Goal: Task Accomplishment & Management: Complete application form

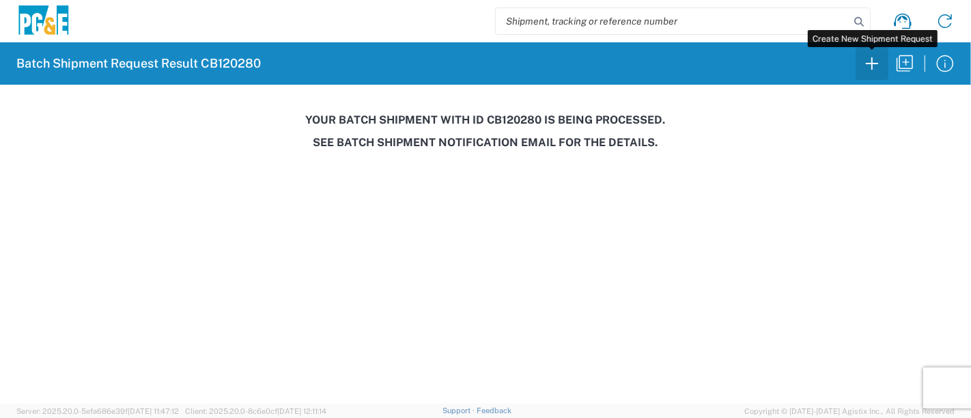
click at [876, 68] on icon "button" at bounding box center [872, 64] width 22 height 22
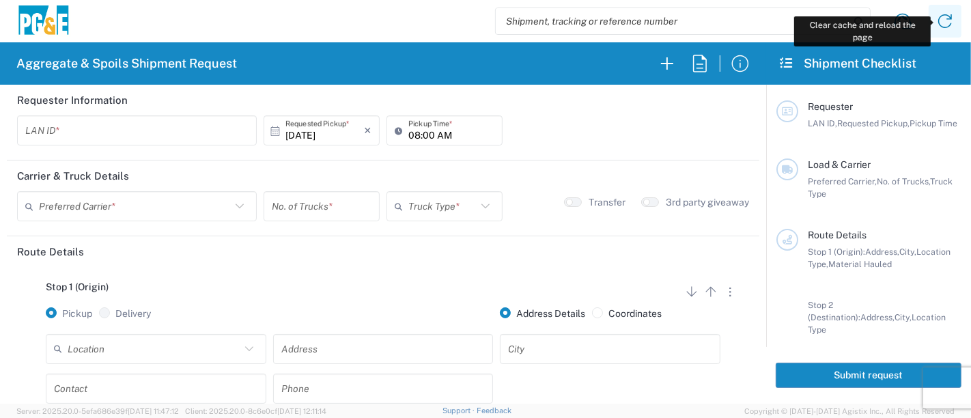
click at [950, 20] on icon at bounding box center [945, 21] width 22 height 22
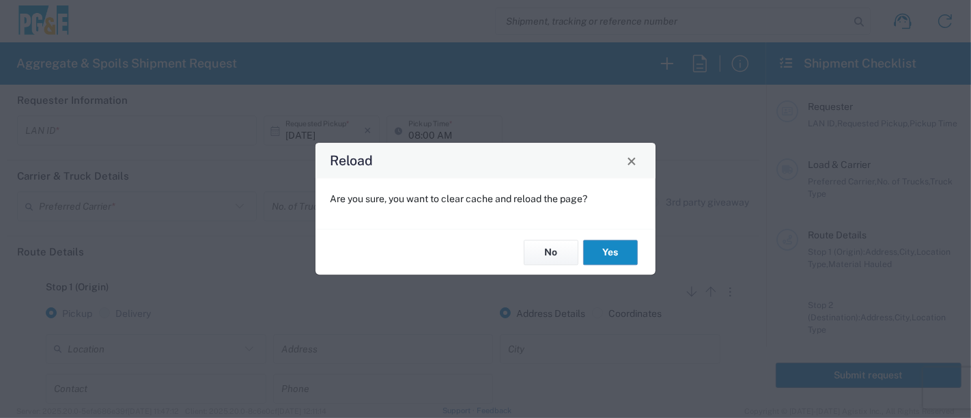
click at [637, 240] on button "Yes" at bounding box center [610, 252] width 55 height 25
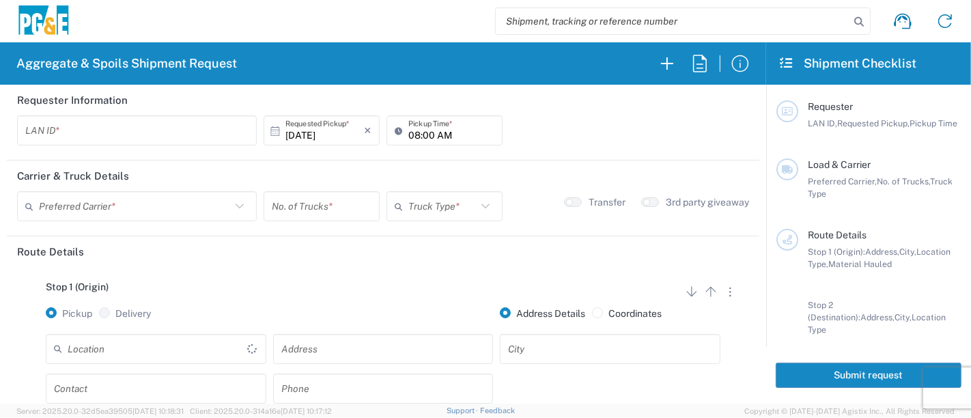
click at [206, 128] on input "text" at bounding box center [136, 131] width 223 height 24
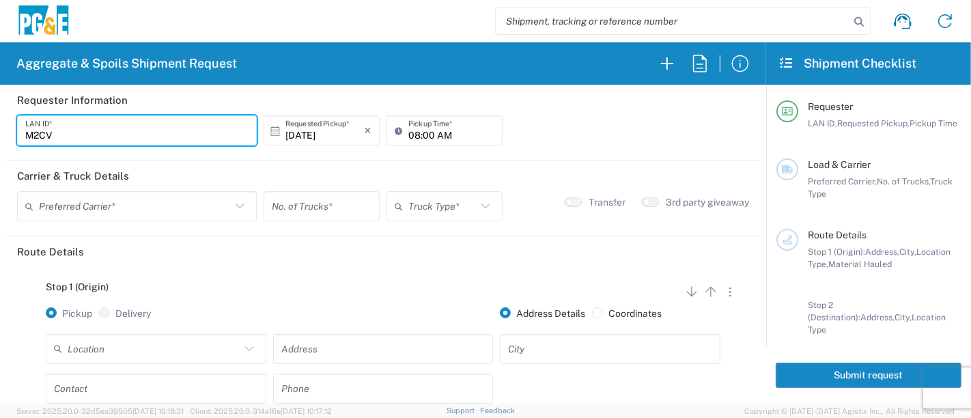
type input "M2CV"
click at [408, 133] on input "08:00 AM" at bounding box center [451, 131] width 86 height 24
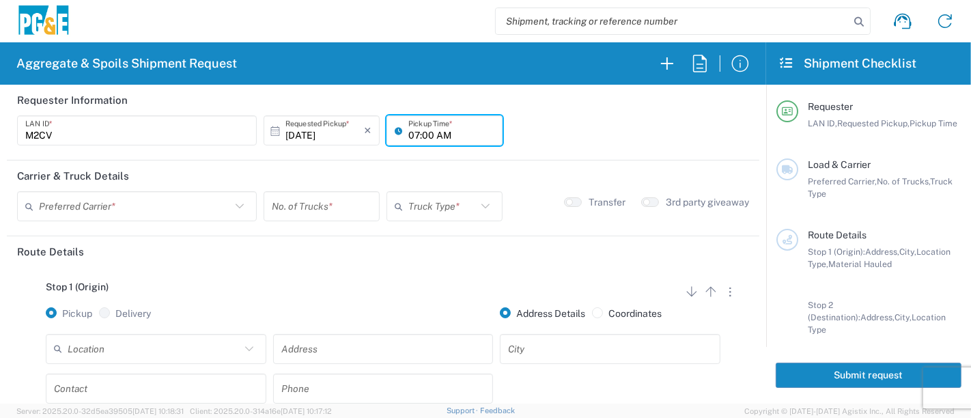
type input "07:00 AM"
click at [187, 209] on input "text" at bounding box center [135, 207] width 192 height 24
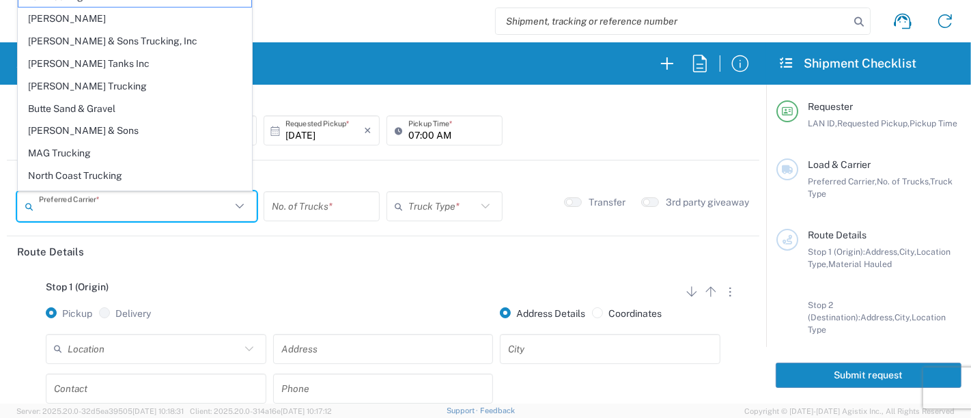
type input "7"
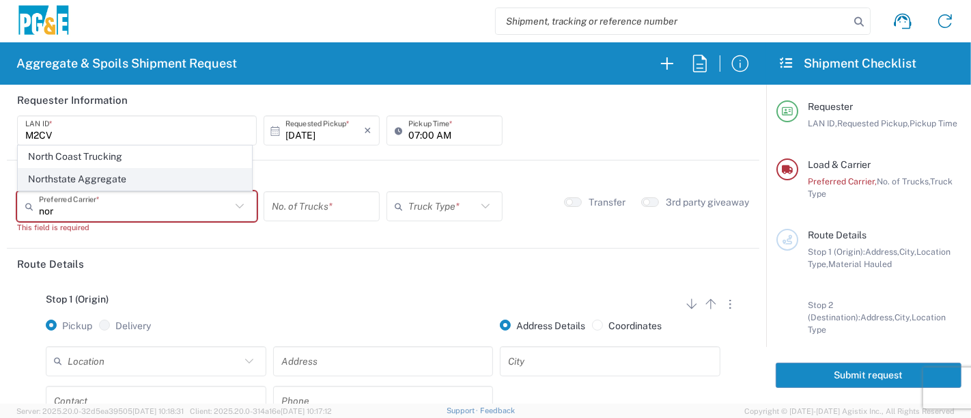
click at [117, 174] on span "Northstate Aggregate" at bounding box center [134, 179] width 233 height 21
type input "Northstate Aggregate"
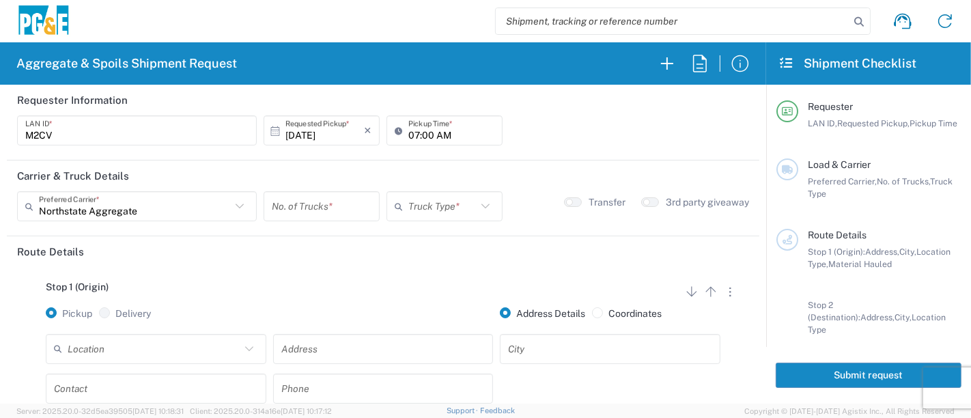
click at [302, 208] on input "number" at bounding box center [322, 207] width 100 height 24
type input "1"
click at [420, 211] on input "text" at bounding box center [442, 207] width 68 height 24
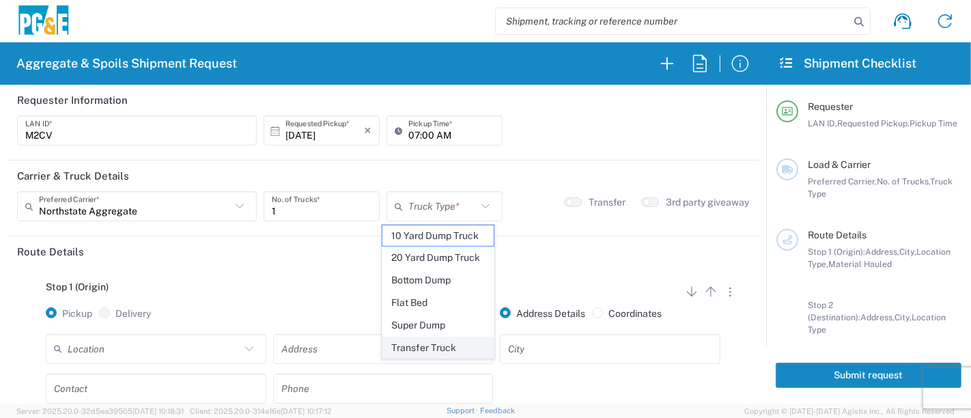
click at [440, 340] on span "Transfer Truck" at bounding box center [438, 347] width 112 height 21
type input "Transfer Truck"
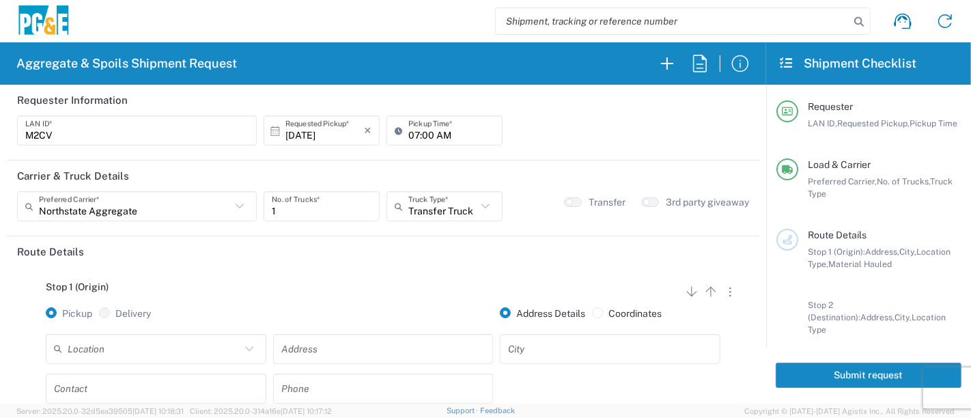
click at [178, 352] on input "text" at bounding box center [154, 349] width 173 height 24
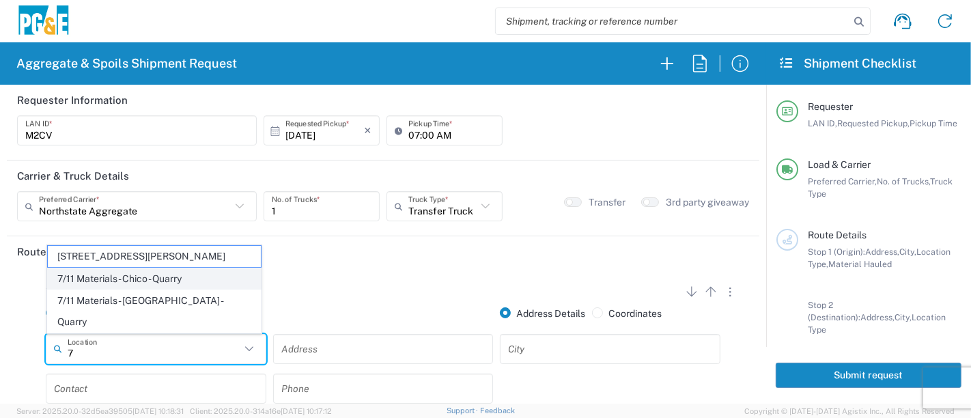
click at [165, 290] on span "7/11 Materials - Chico - Quarry" at bounding box center [155, 278] width 214 height 21
type input "7/11 Materials - Chico - Quarry"
type input "[STREET_ADDRESS][PERSON_NAME]"
type input "Chico"
type input "Quarry"
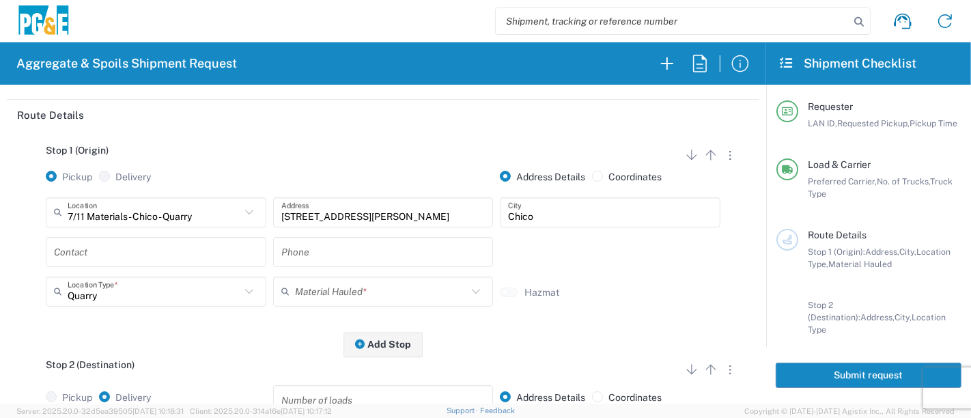
scroll to position [152, 0]
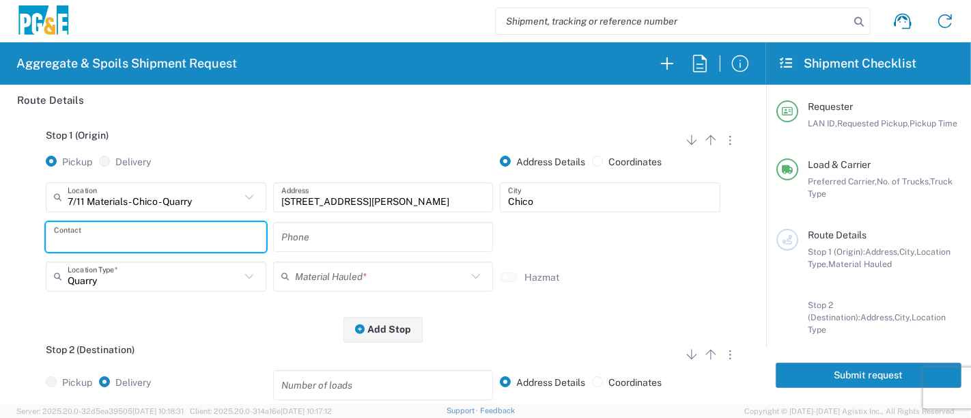
click at [163, 227] on input "text" at bounding box center [156, 237] width 204 height 24
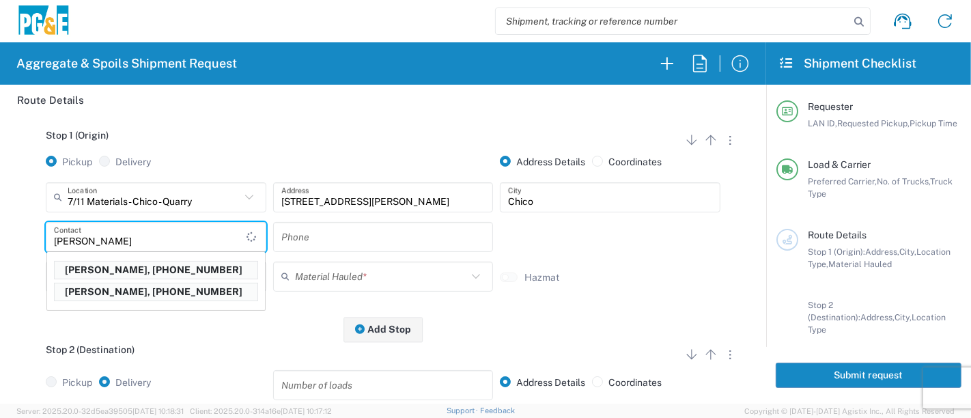
type input "[PERSON_NAME]"
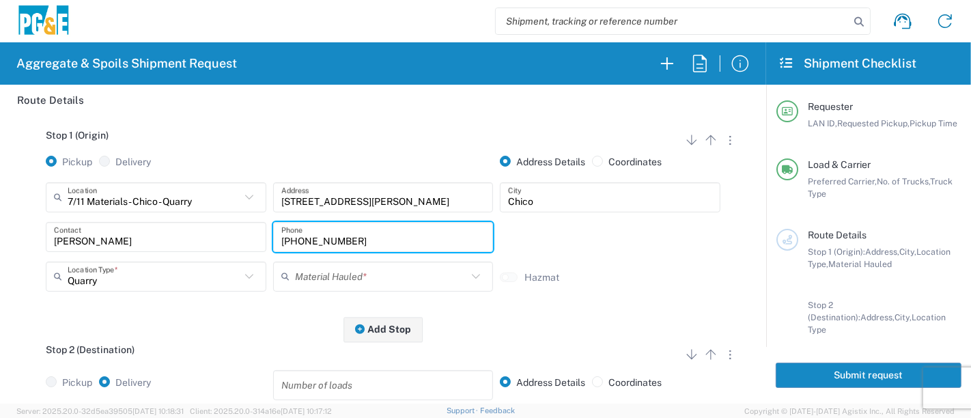
type input "[PHONE_NUMBER]"
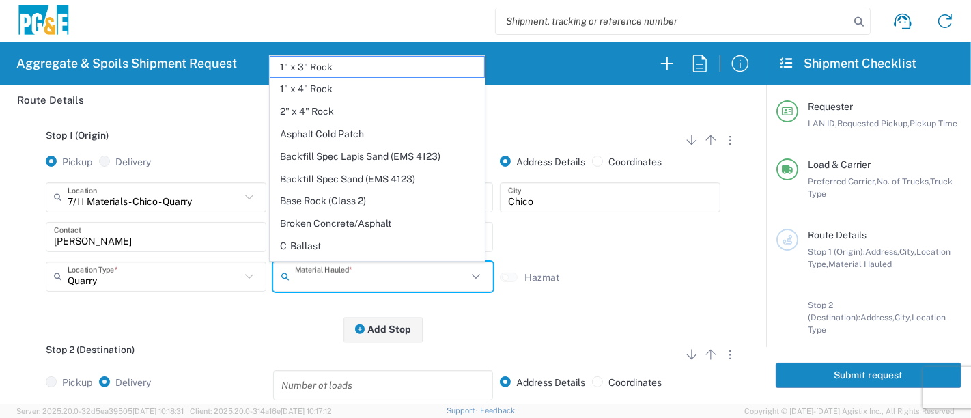
click at [305, 276] on input "text" at bounding box center [381, 276] width 173 height 24
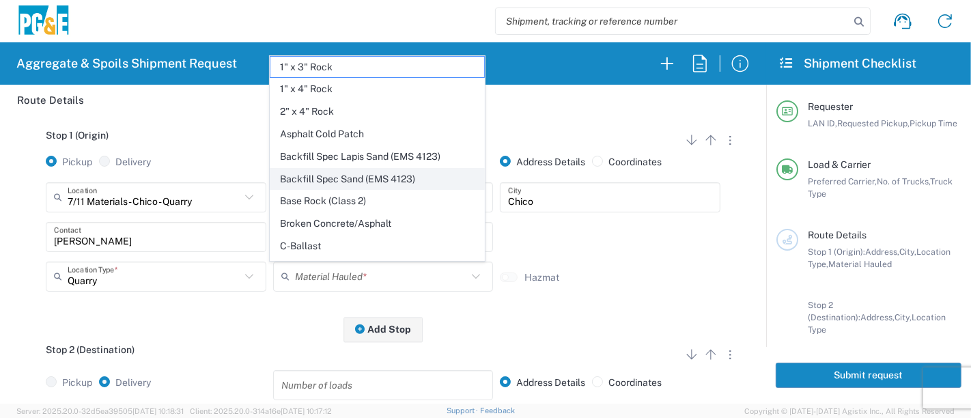
click at [347, 180] on span "Backfill Spec Sand (EMS 4123)" at bounding box center [377, 179] width 214 height 21
type input "Backfill Spec Sand (EMS 4123)"
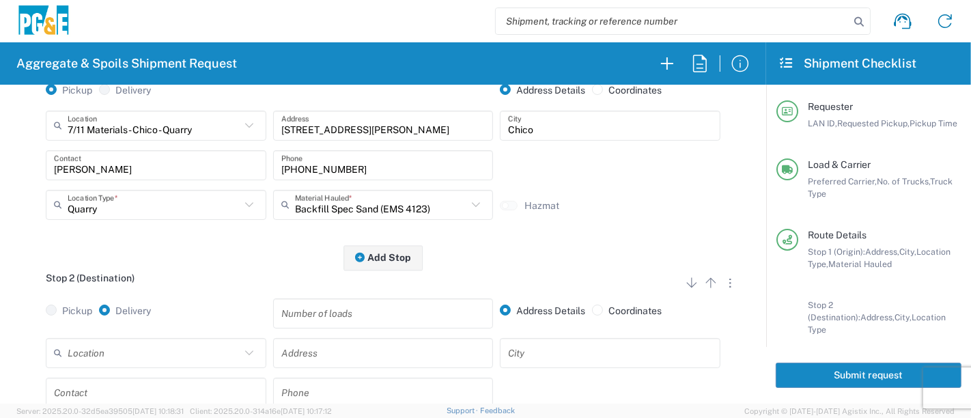
scroll to position [227, 0]
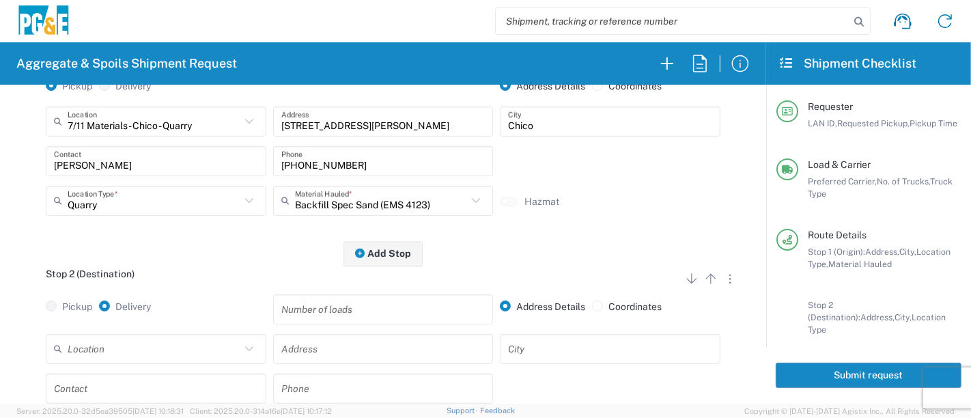
click at [292, 349] on input "text" at bounding box center [383, 349] width 204 height 24
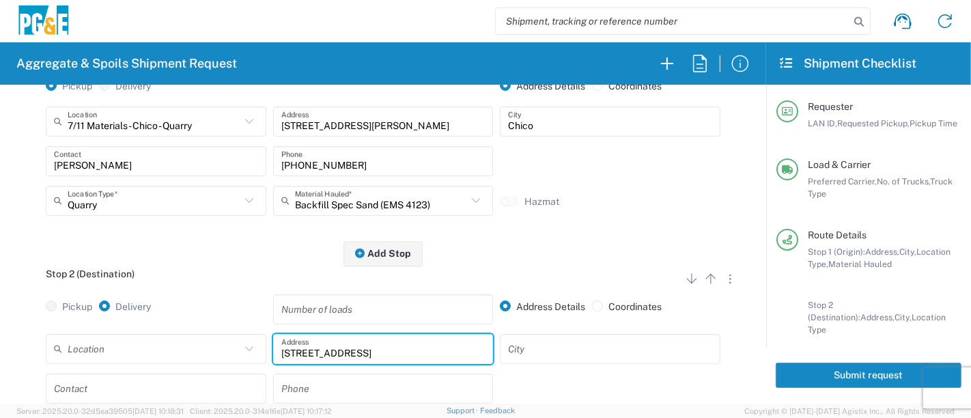
type input "[STREET_ADDRESS]"
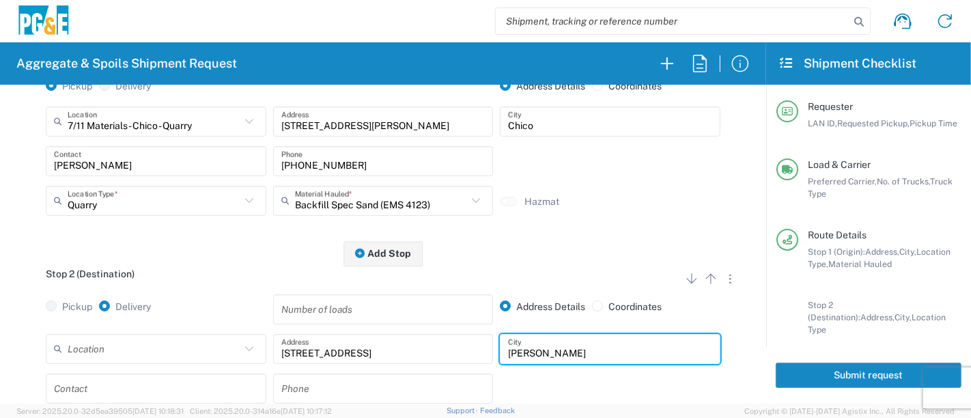
type input "[PERSON_NAME]"
click at [359, 353] on input "[STREET_ADDRESS]" at bounding box center [383, 349] width 204 height 24
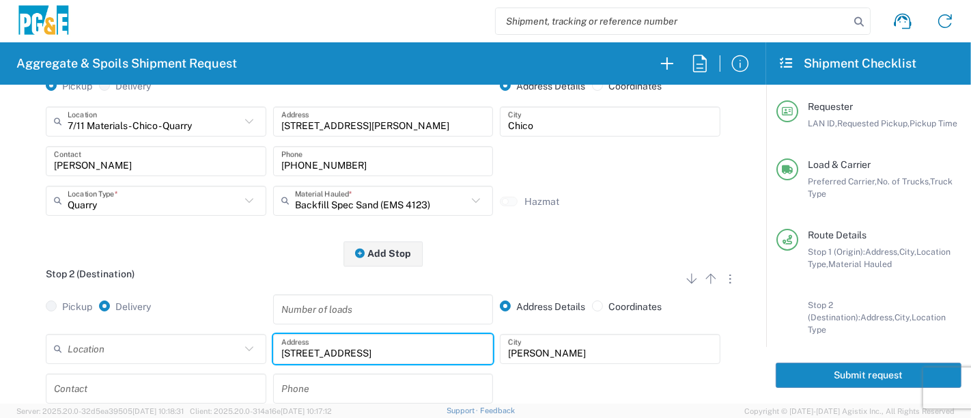
scroll to position [303, 0]
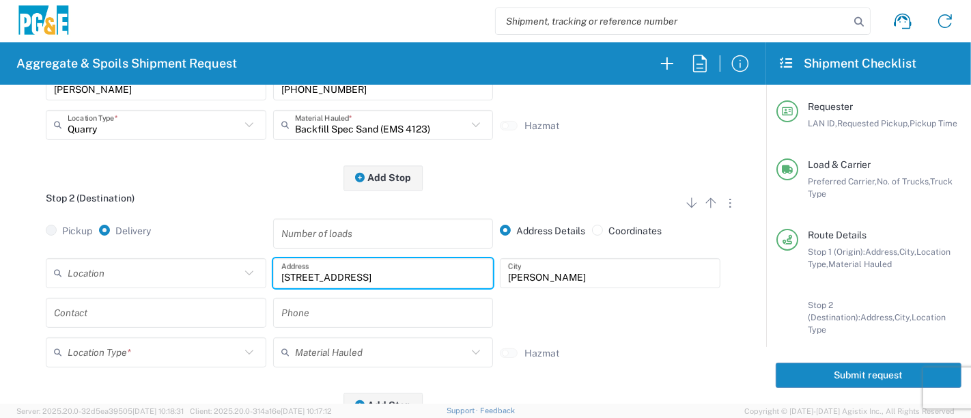
type input "[STREET_ADDRESS]"
click at [117, 305] on input "text" at bounding box center [156, 312] width 204 height 24
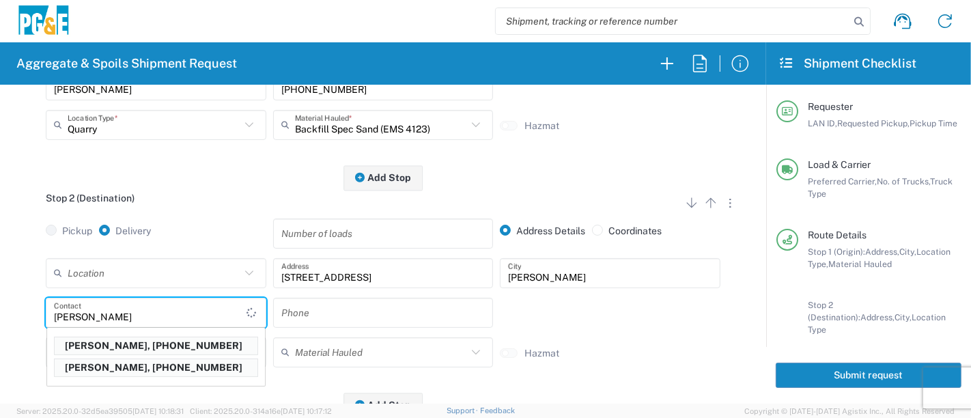
type input "[PERSON_NAME]"
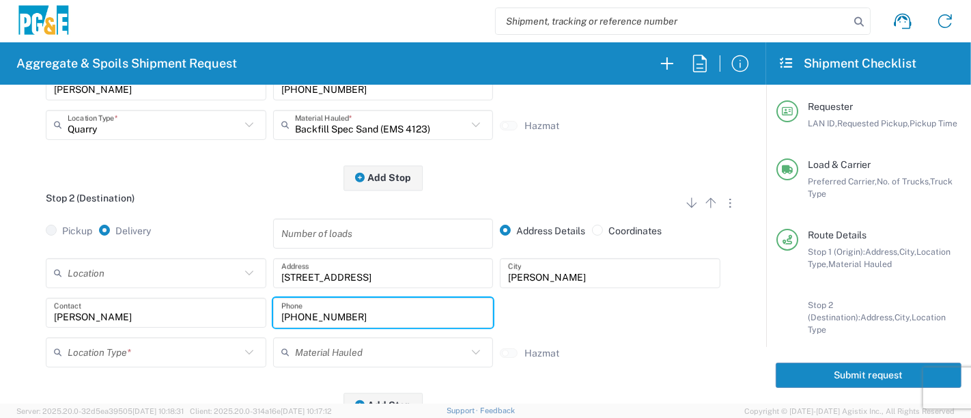
type input "[PHONE_NUMBER]"
click at [113, 348] on input "text" at bounding box center [154, 352] width 173 height 24
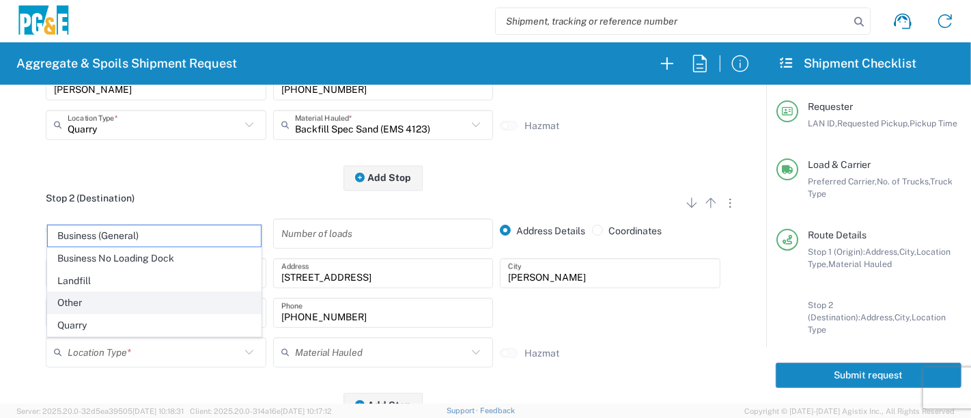
click at [128, 309] on span "Other" at bounding box center [155, 302] width 214 height 21
type input "Other"
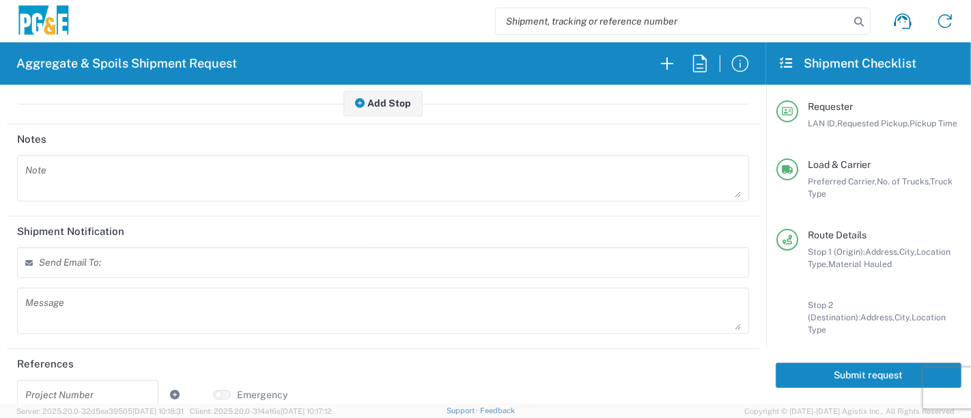
scroll to position [622, 0]
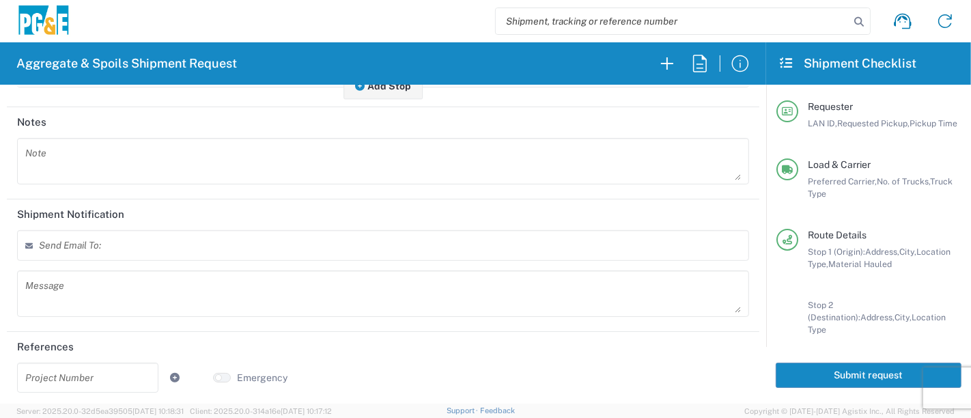
click at [100, 369] on input "text" at bounding box center [87, 377] width 125 height 24
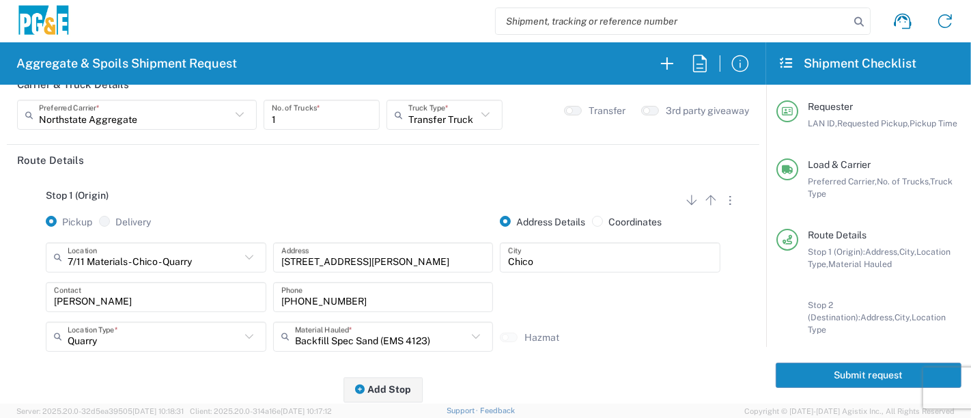
scroll to position [0, 0]
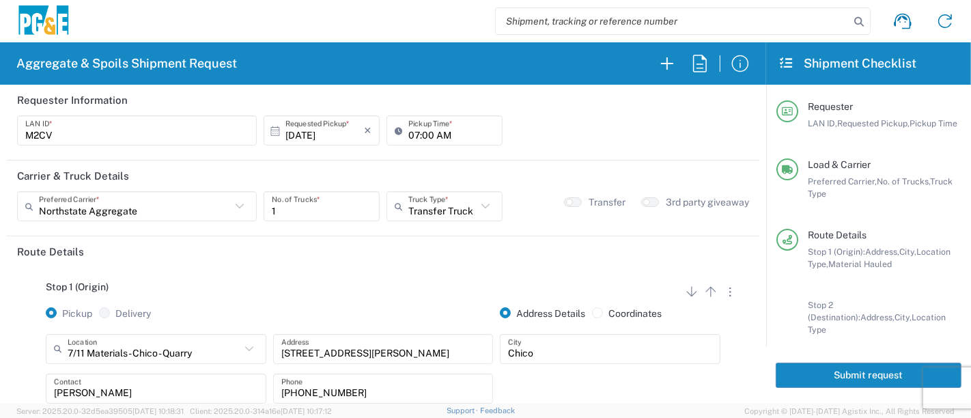
type input "35351020"
click at [858, 378] on button "Submit request" at bounding box center [869, 375] width 186 height 25
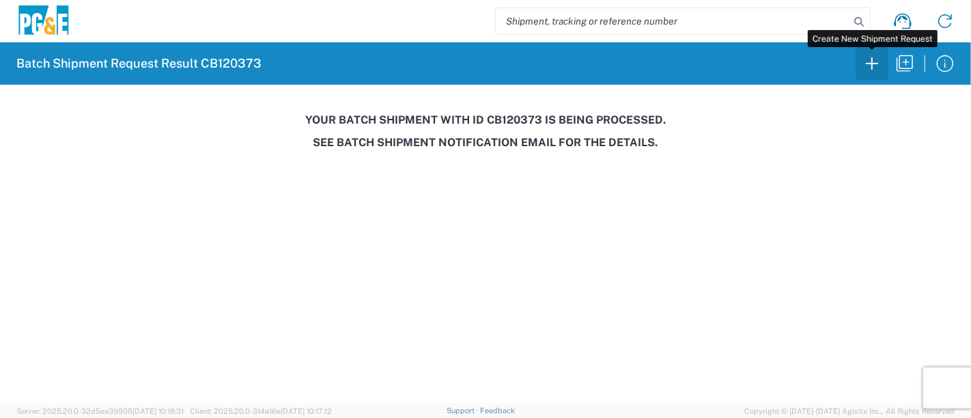
click at [876, 66] on icon "button" at bounding box center [872, 64] width 22 height 22
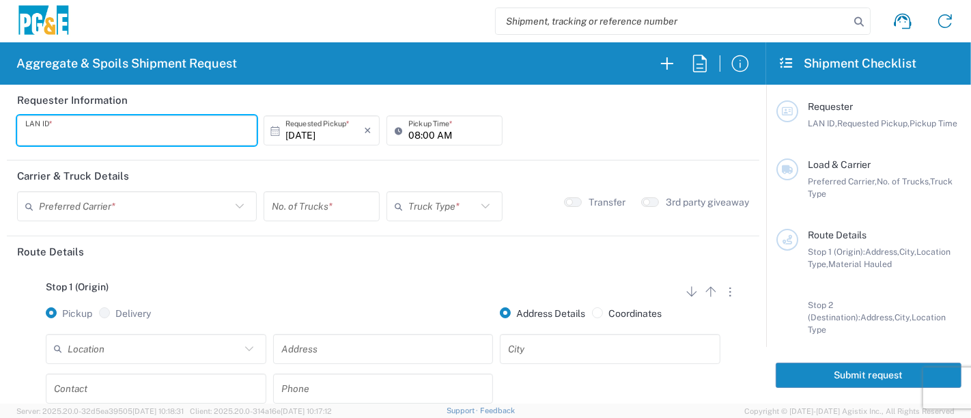
click at [101, 128] on input "text" at bounding box center [136, 131] width 223 height 24
type input "R9S1"
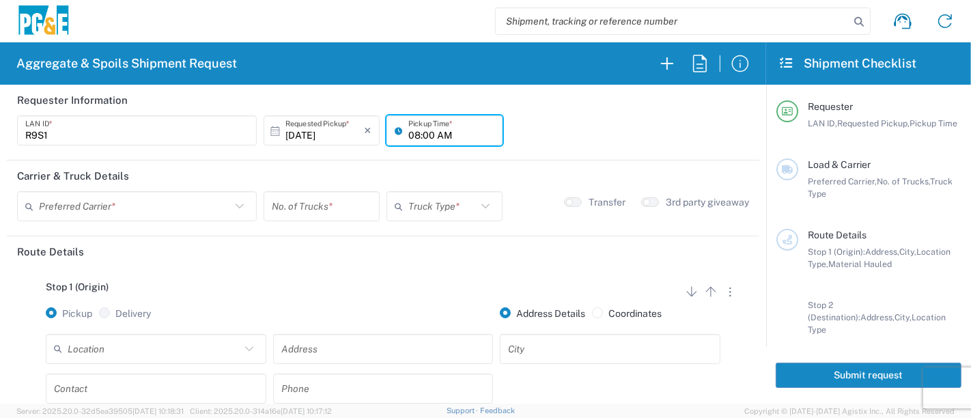
click at [408, 134] on input "08:00 AM" at bounding box center [451, 131] width 86 height 24
type input "05:00 AM"
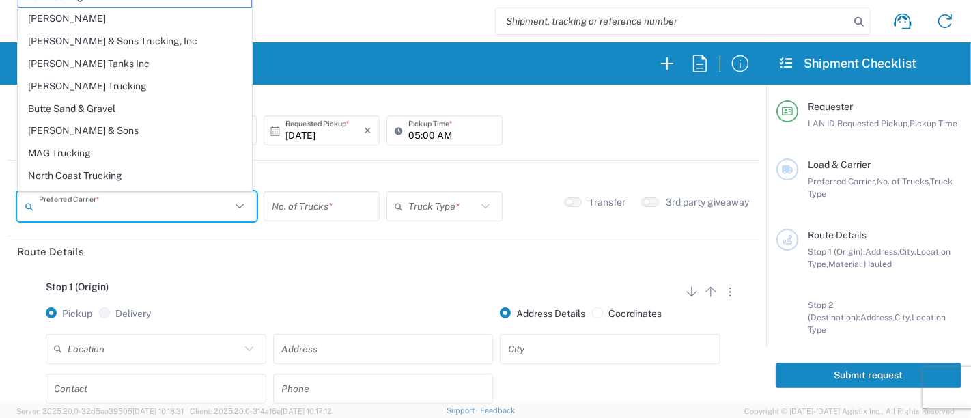
click at [183, 209] on input "text" at bounding box center [135, 207] width 192 height 24
click at [94, 175] on span "North Coast Trucking" at bounding box center [134, 175] width 233 height 21
type input "North Coast Trucking"
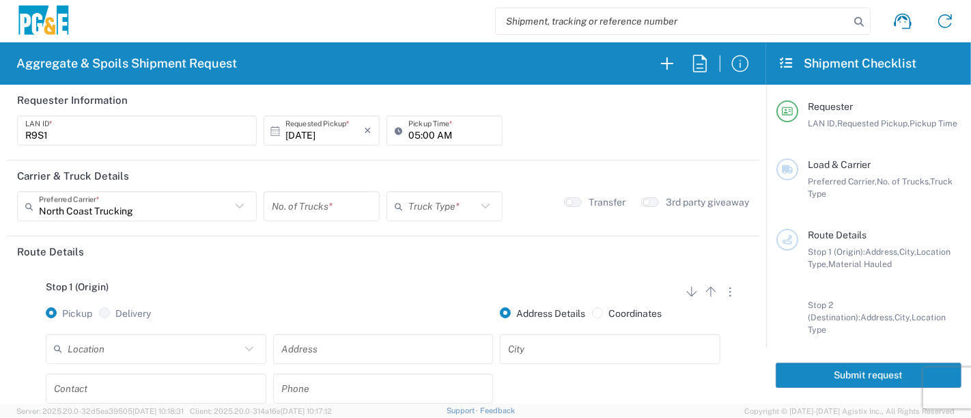
click at [287, 210] on input "number" at bounding box center [322, 207] width 100 height 24
type input "5"
click at [438, 205] on input "text" at bounding box center [442, 207] width 68 height 24
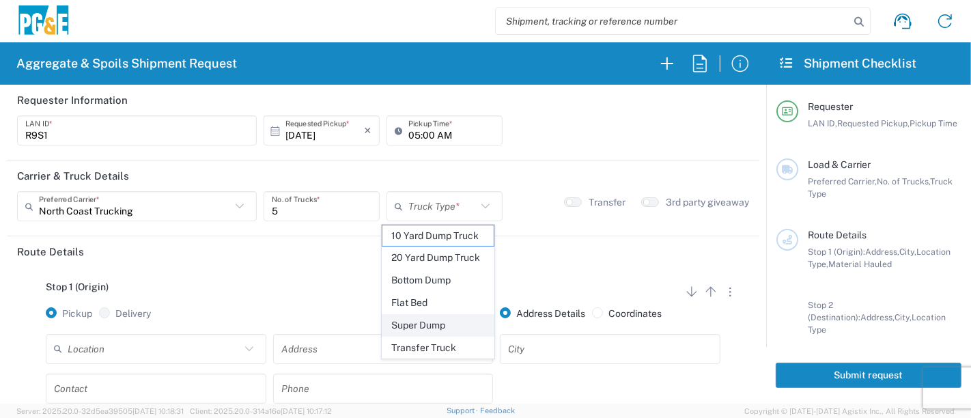
click at [442, 318] on span "Super Dump" at bounding box center [438, 325] width 112 height 21
type input "Super Dump"
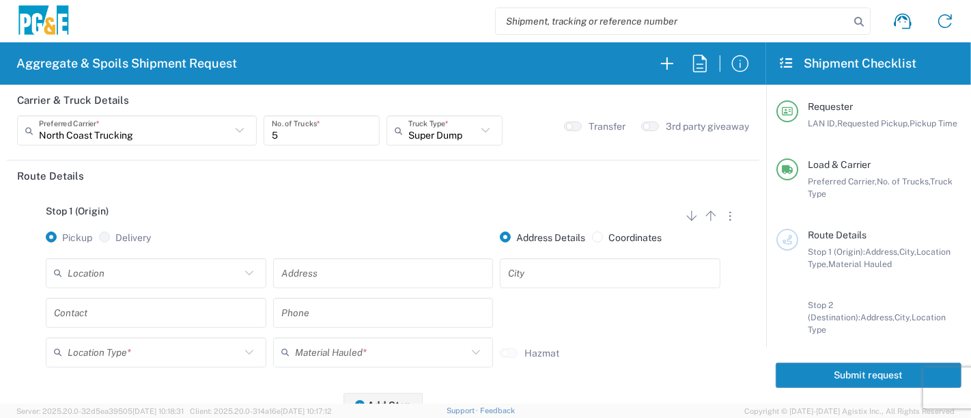
scroll to position [152, 0]
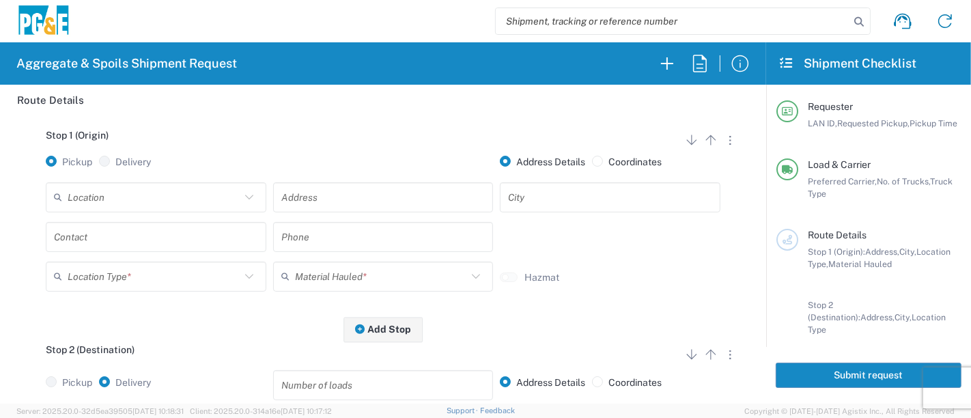
click at [201, 201] on input "text" at bounding box center [154, 197] width 173 height 24
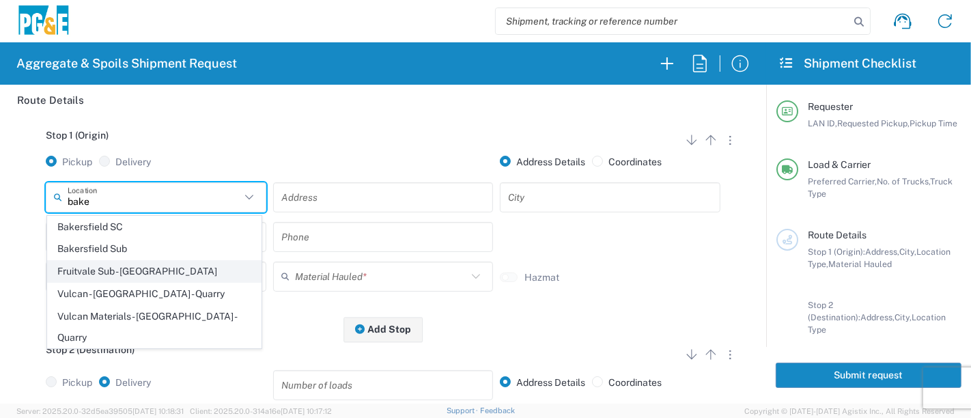
click at [160, 274] on span "Fruitvale Sub - [GEOGRAPHIC_DATA]" at bounding box center [155, 271] width 214 height 21
type input "Fruitvale Sub - [GEOGRAPHIC_DATA]"
type input "[STREET_ADDRESS]"
type input "[GEOGRAPHIC_DATA]"
type input "Business No Loading Dock"
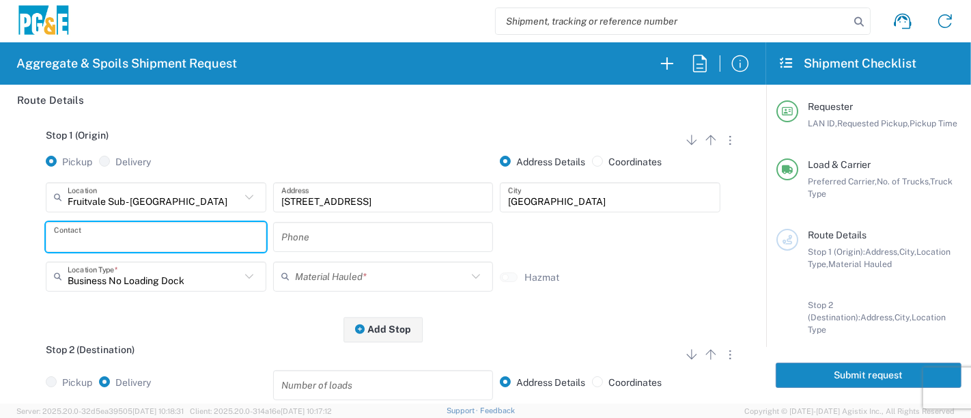
click at [200, 237] on input "text" at bounding box center [156, 237] width 204 height 24
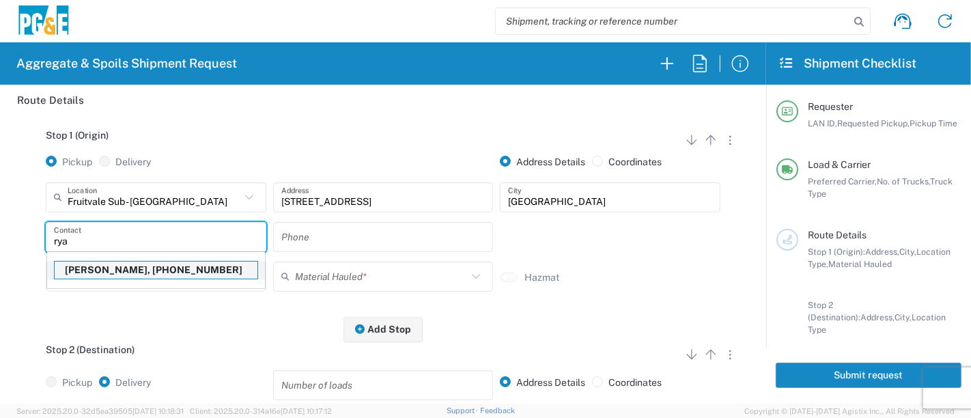
click at [177, 268] on p "[PERSON_NAME], [PHONE_NUMBER]" at bounding box center [156, 270] width 203 height 17
type input "[PERSON_NAME]"
type input "[PHONE_NUMBER]"
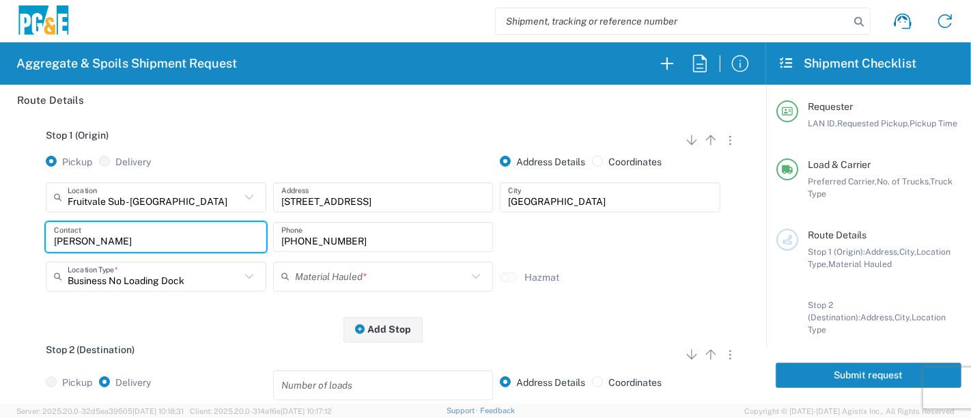
click at [341, 285] on input "text" at bounding box center [381, 276] width 173 height 24
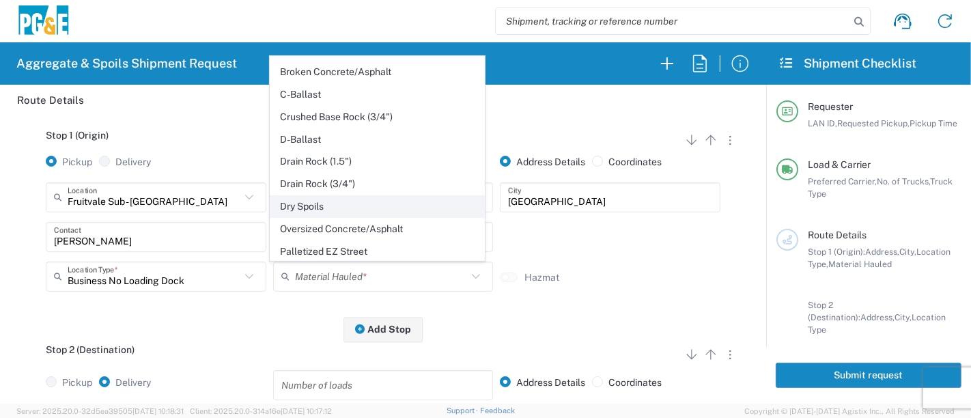
click at [347, 204] on span "Dry Spoils" at bounding box center [377, 206] width 214 height 21
type input "Dry Spoils"
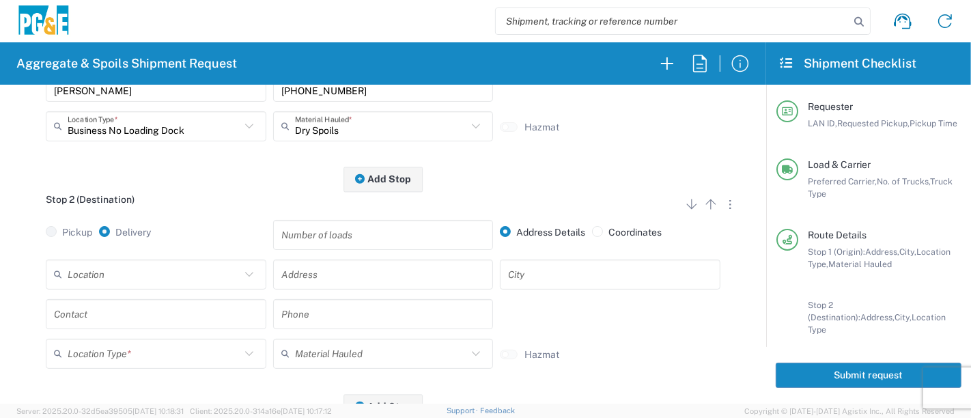
scroll to position [303, 0]
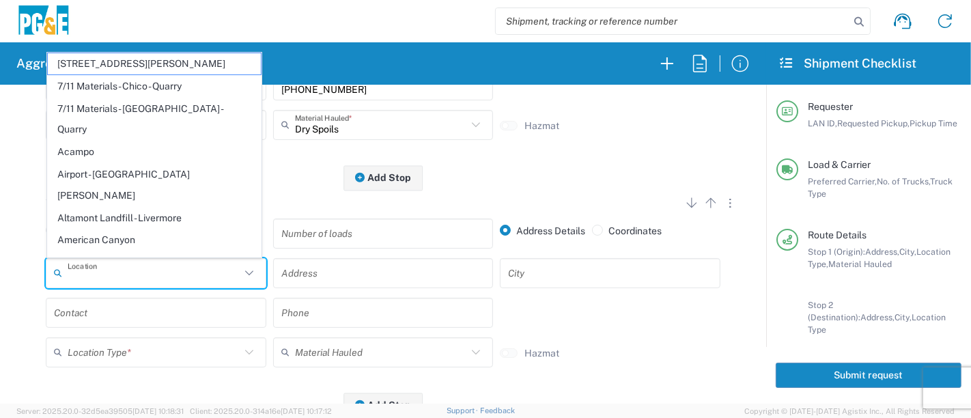
click at [126, 277] on input "text" at bounding box center [154, 273] width 173 height 24
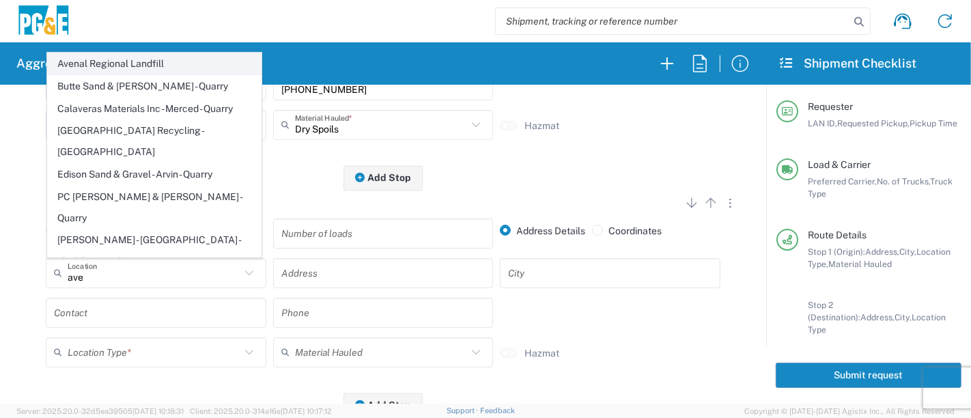
click at [148, 74] on span "Avenal Regional Landfill" at bounding box center [155, 63] width 214 height 21
type input "Avenal Regional Landfill"
type input "[STREET_ADDRESS]"
type input "Avenal"
type input "Landfill"
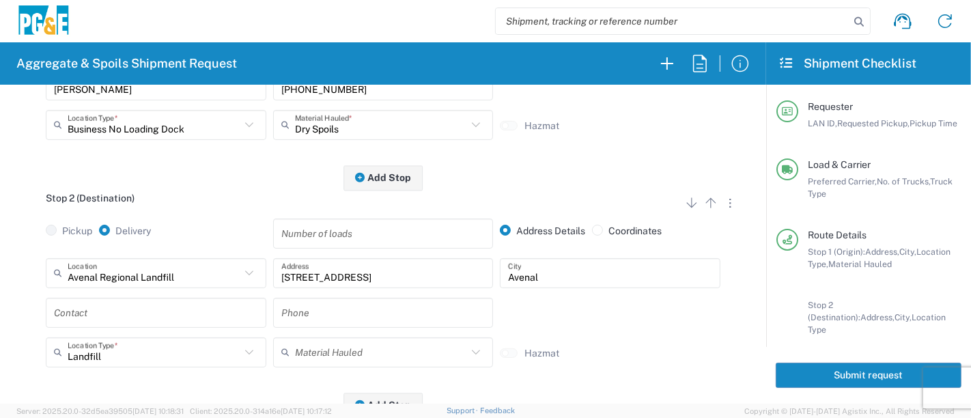
click at [171, 309] on input "text" at bounding box center [156, 312] width 204 height 24
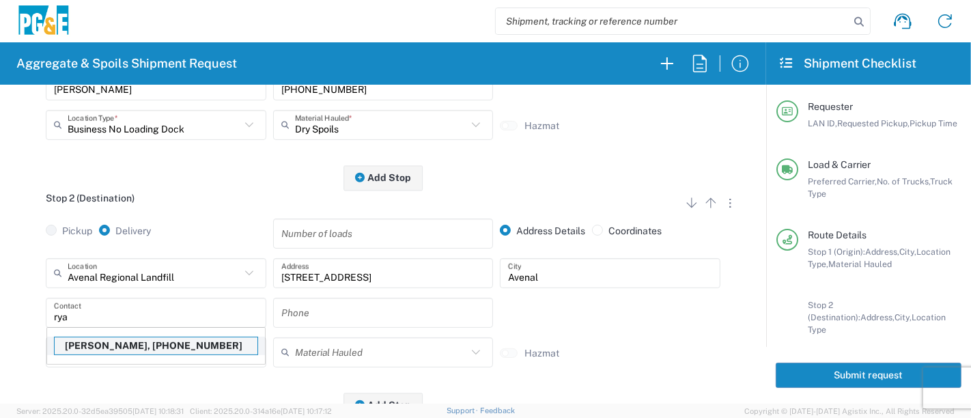
click at [149, 348] on p "[PERSON_NAME], [PHONE_NUMBER]" at bounding box center [156, 345] width 203 height 17
type input "[PERSON_NAME]"
type input "[PHONE_NUMBER]"
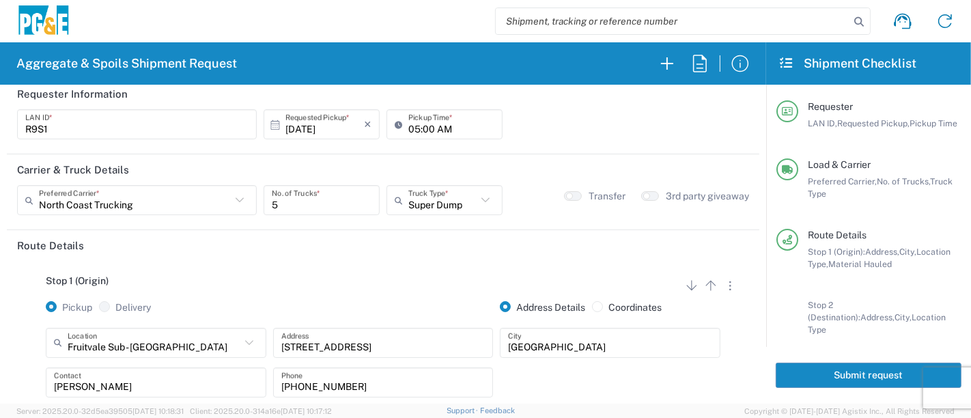
scroll to position [0, 0]
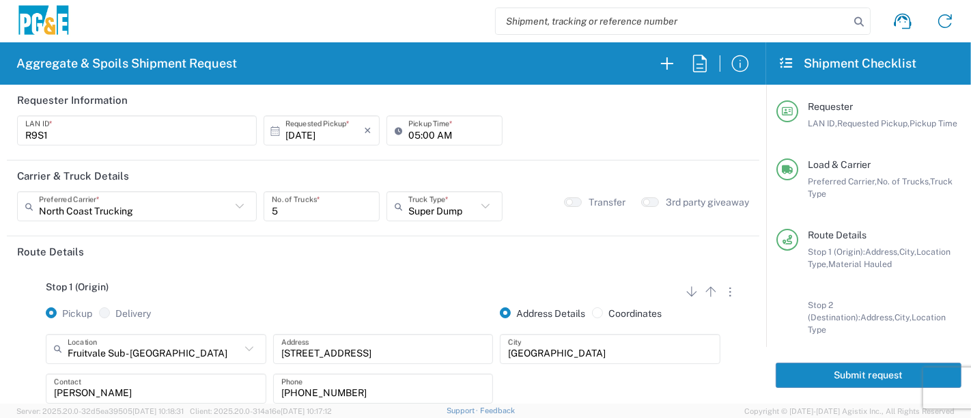
click at [817, 369] on button "Submit request" at bounding box center [869, 375] width 186 height 25
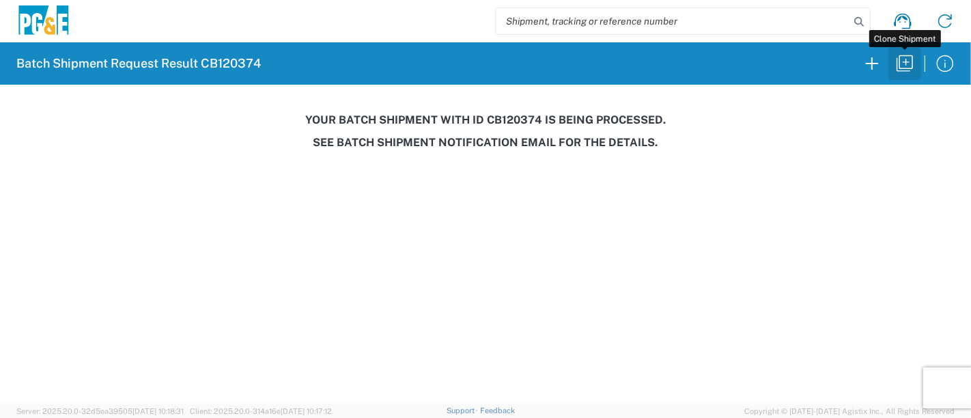
click at [902, 65] on icon "button" at bounding box center [905, 64] width 22 height 22
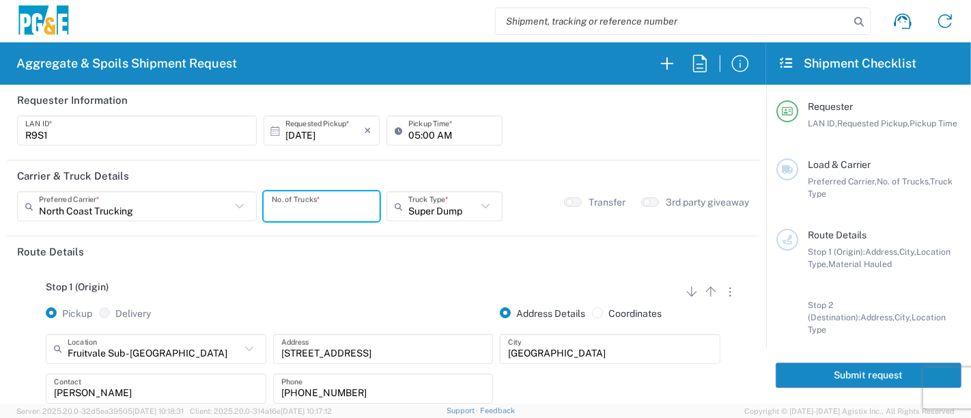
click at [320, 208] on input "number" at bounding box center [322, 207] width 100 height 24
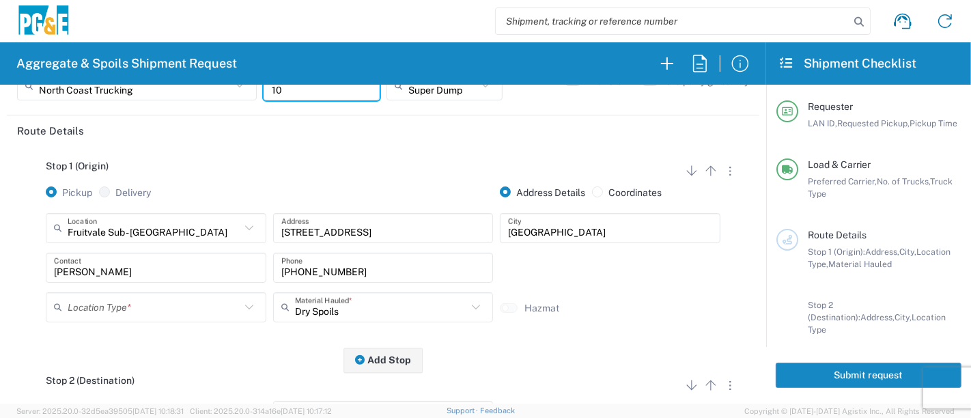
scroll to position [152, 0]
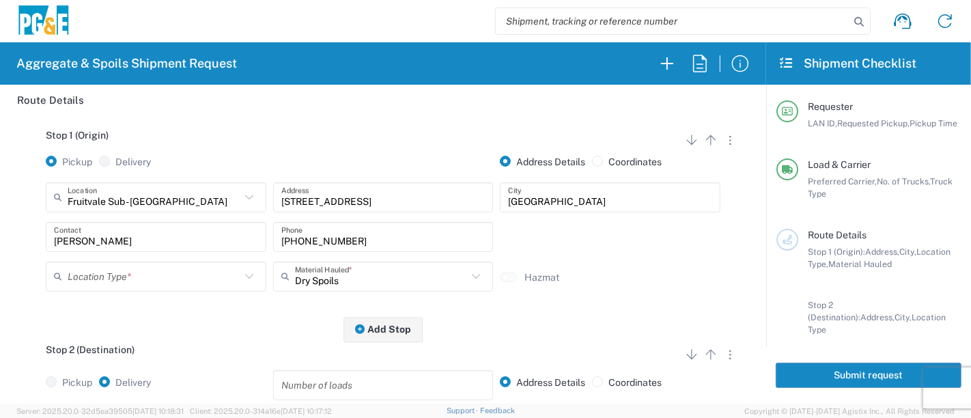
type input "10"
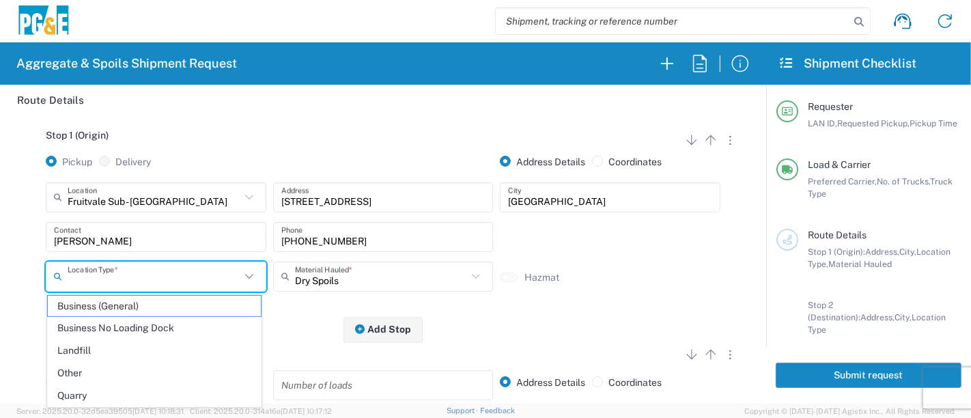
click at [220, 274] on input "text" at bounding box center [154, 276] width 173 height 24
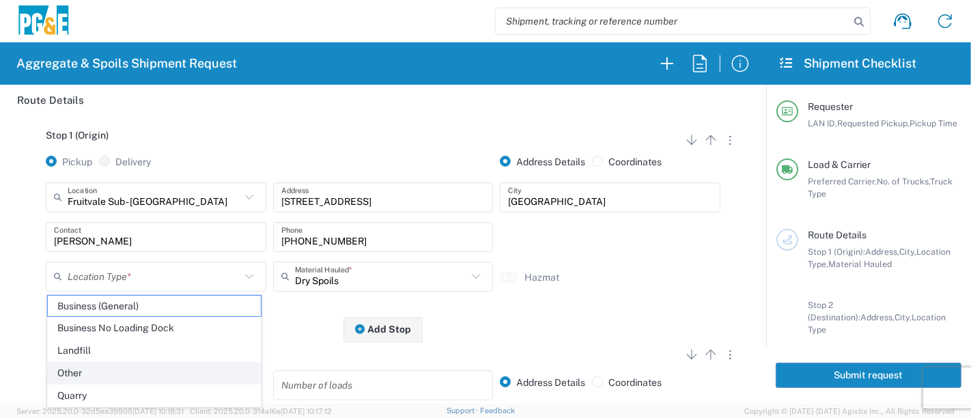
click at [169, 378] on span "Other" at bounding box center [155, 373] width 214 height 21
type input "Other"
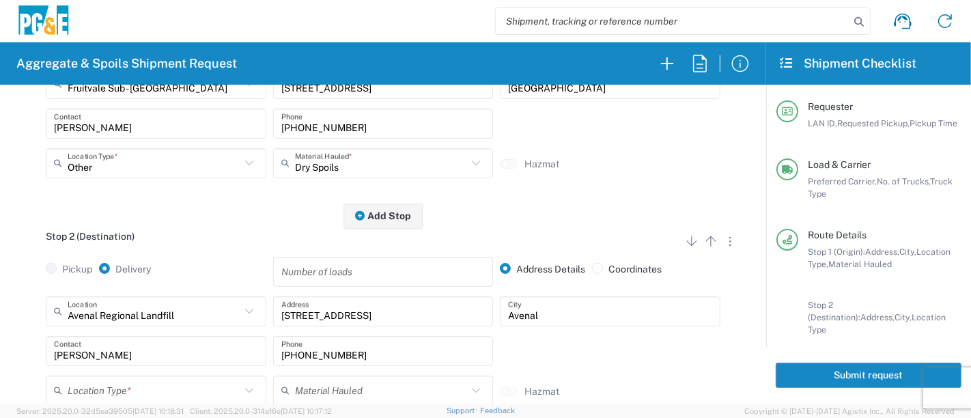
scroll to position [303, 0]
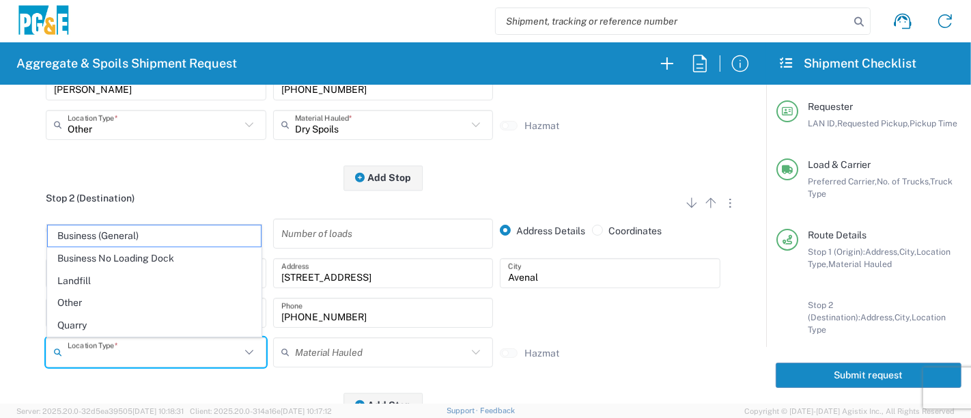
click at [201, 351] on input "text" at bounding box center [154, 352] width 173 height 24
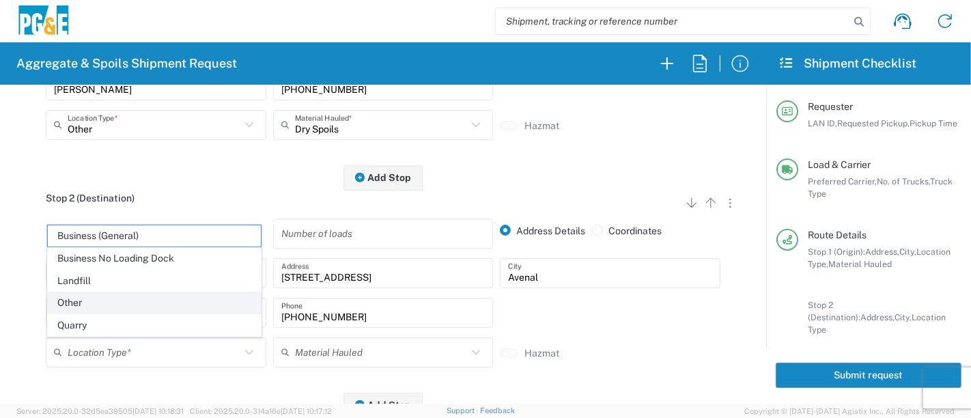
click at [150, 300] on span "Other" at bounding box center [155, 302] width 214 height 21
type input "Other"
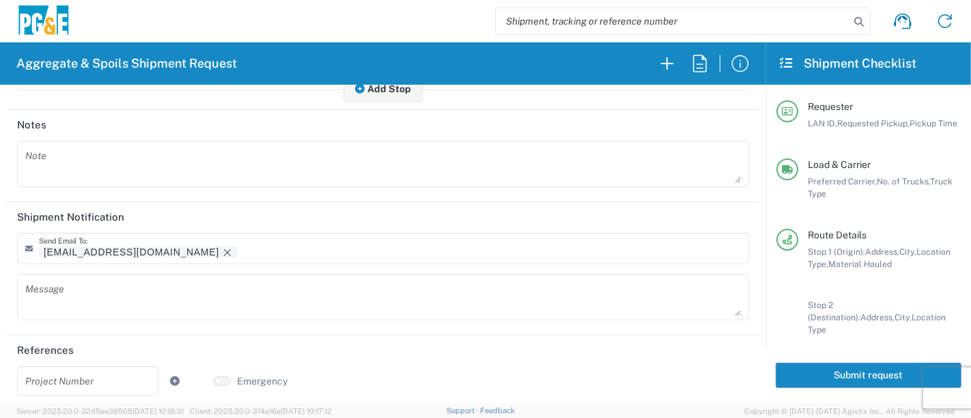
scroll to position [623, 0]
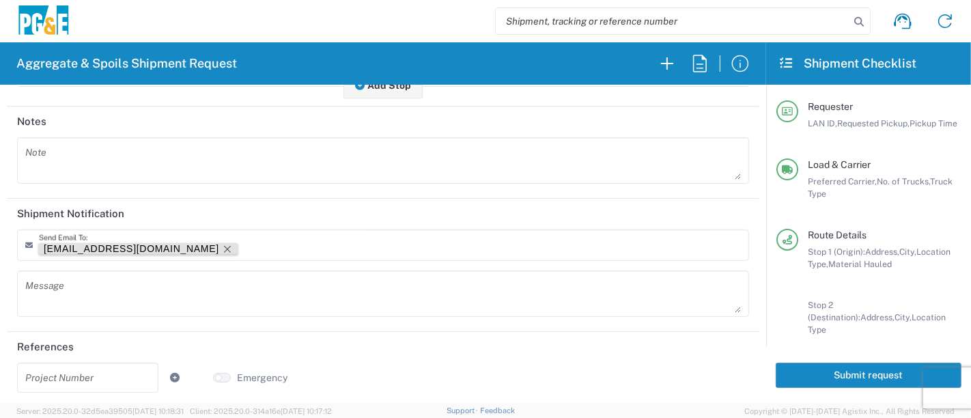
click at [222, 251] on icon "Remove tag" at bounding box center [227, 249] width 11 height 11
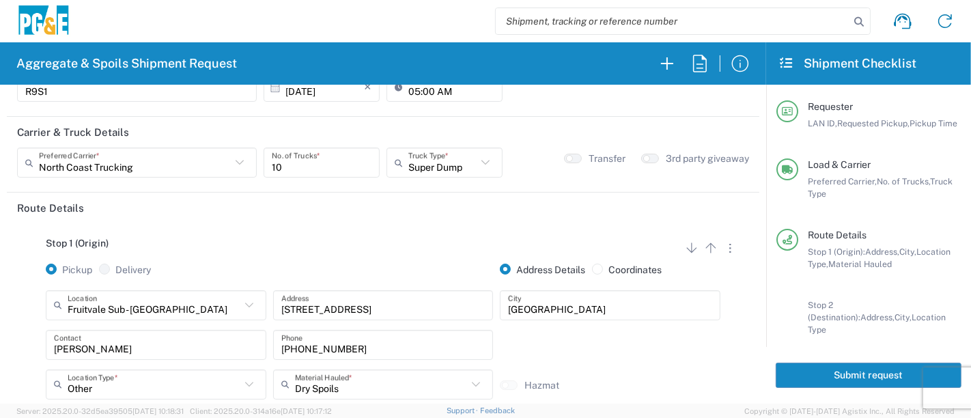
scroll to position [0, 0]
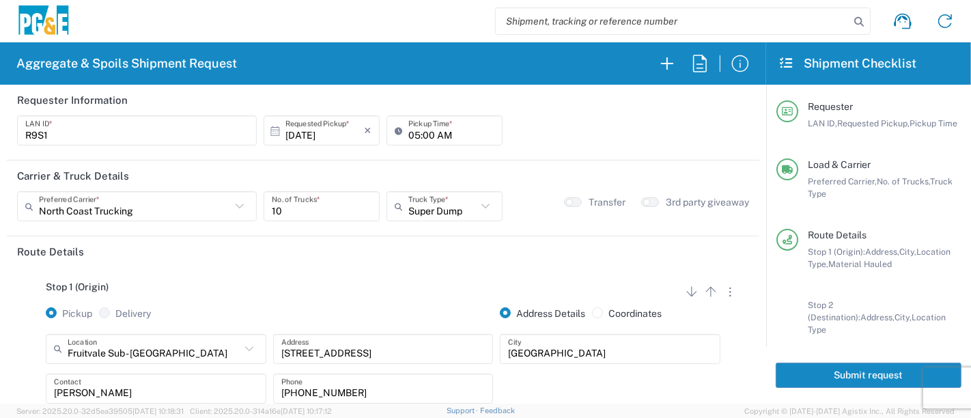
drag, startPoint x: 35, startPoint y: 206, endPoint x: 42, endPoint y: 206, distance: 7.5
click at [36, 206] on icon at bounding box center [32, 206] width 14 height 22
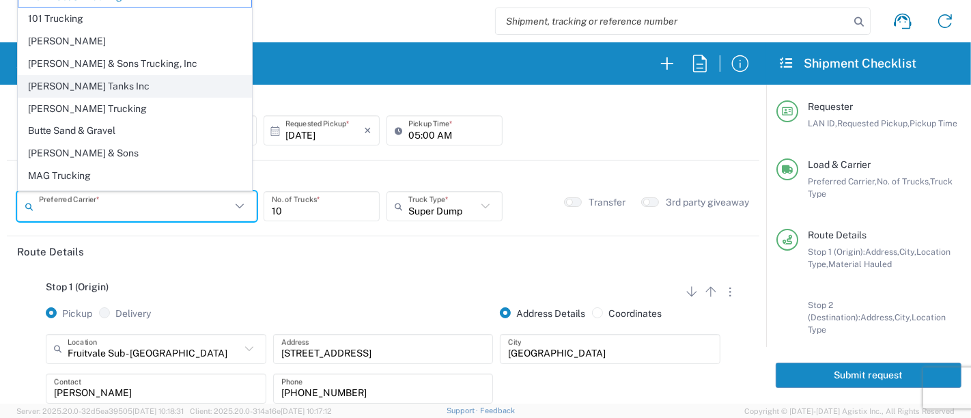
click at [85, 85] on span "[PERSON_NAME] Tanks Inc" at bounding box center [134, 86] width 233 height 21
type input "[PERSON_NAME] Tanks Inc"
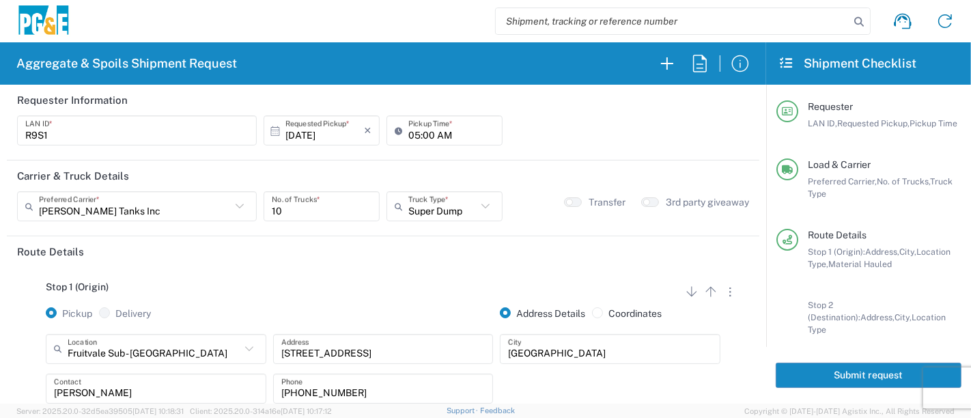
click at [836, 374] on button "Submit request" at bounding box center [869, 375] width 186 height 25
